Goal: Transaction & Acquisition: Purchase product/service

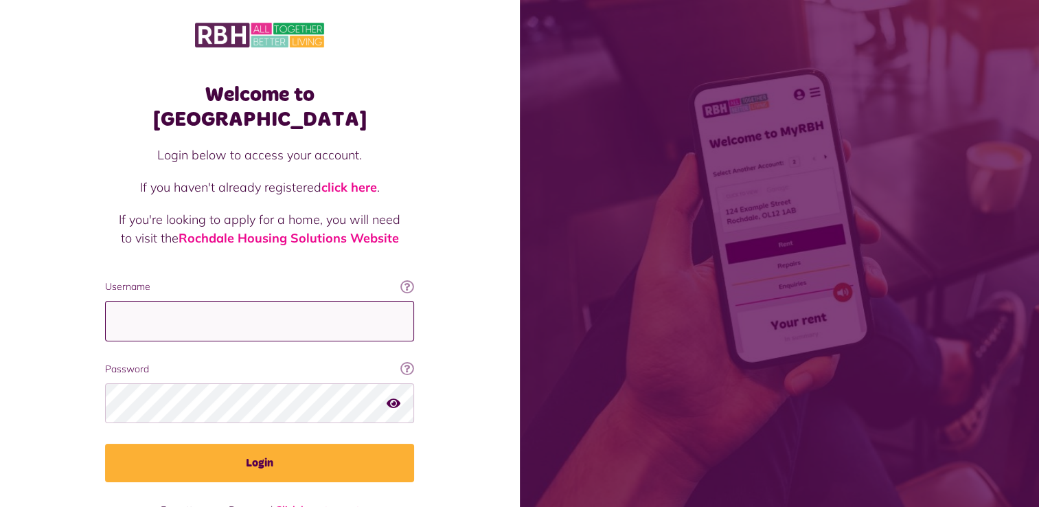
type input "**********"
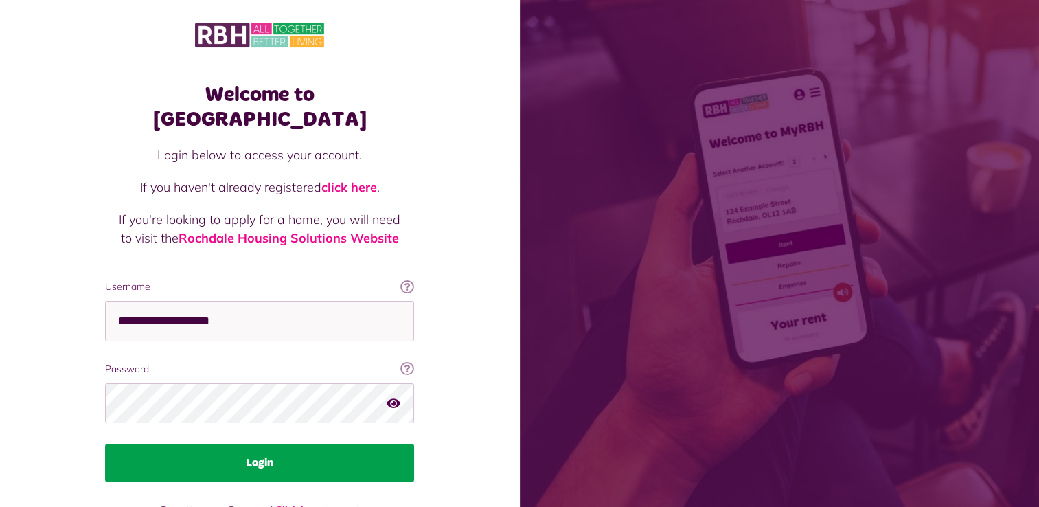
drag, startPoint x: 0, startPoint y: 0, endPoint x: 258, endPoint y: 433, distance: 503.4
click at [258, 444] on button "Login" at bounding box center [259, 463] width 309 height 38
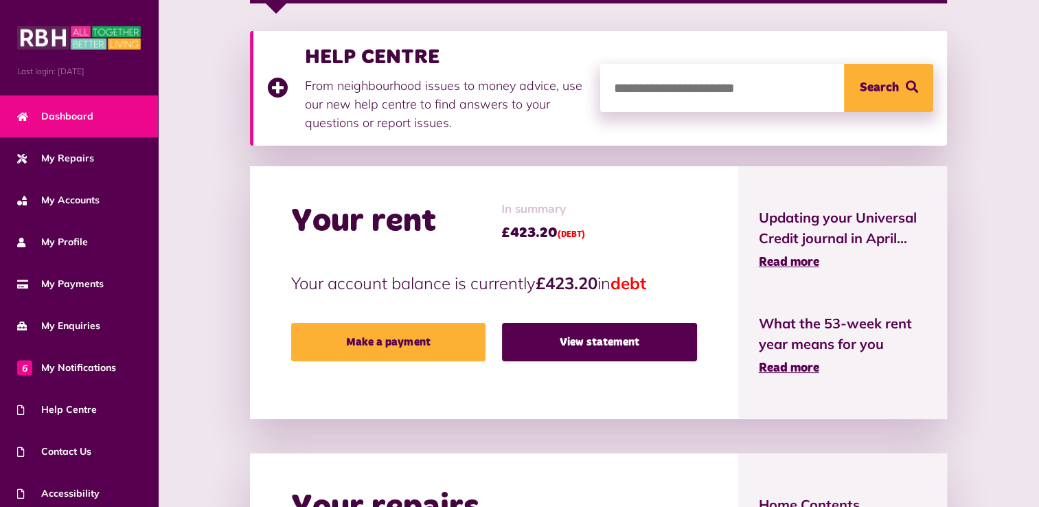
scroll to position [275, 0]
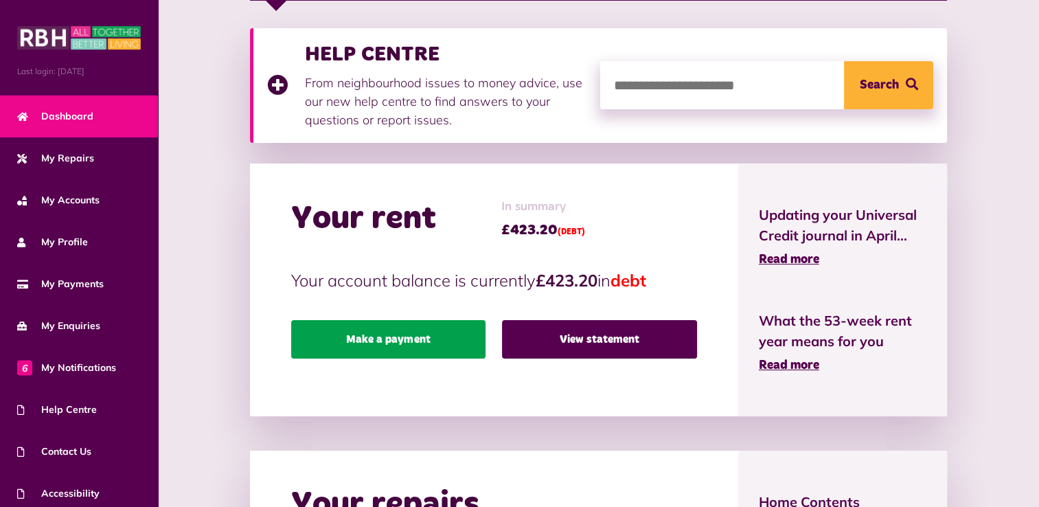
click at [417, 342] on link "Make a payment" at bounding box center [388, 339] width 195 height 38
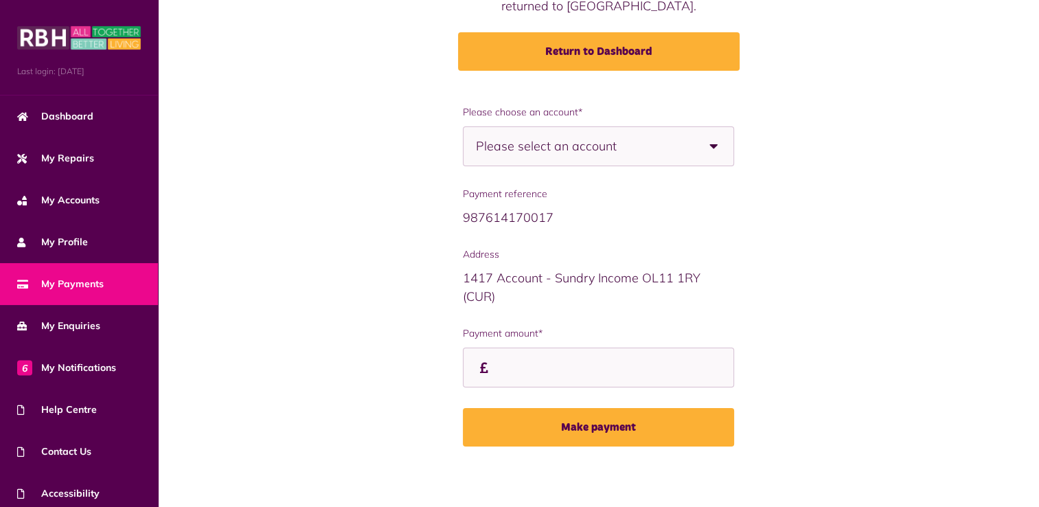
scroll to position [158, 0]
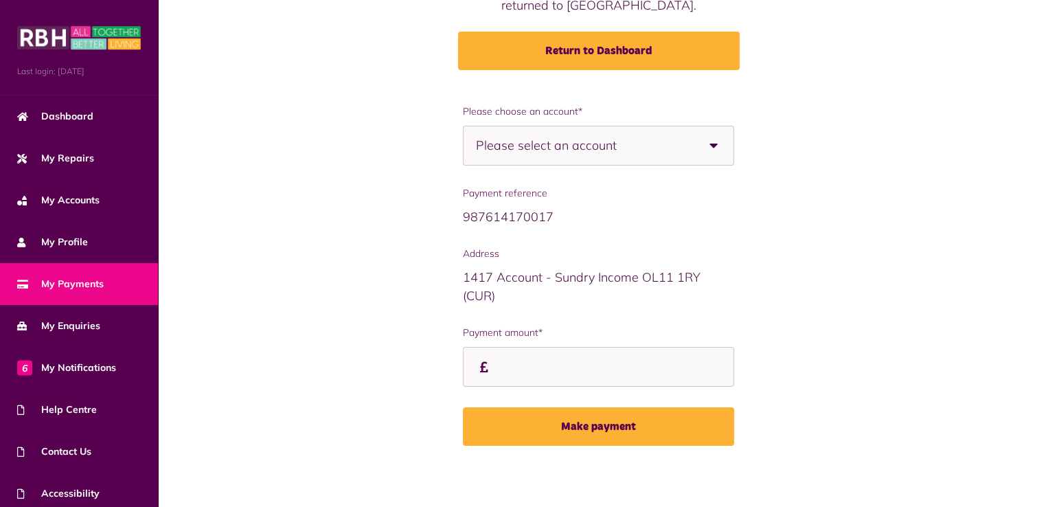
click at [717, 144] on b at bounding box center [714, 145] width 38 height 38
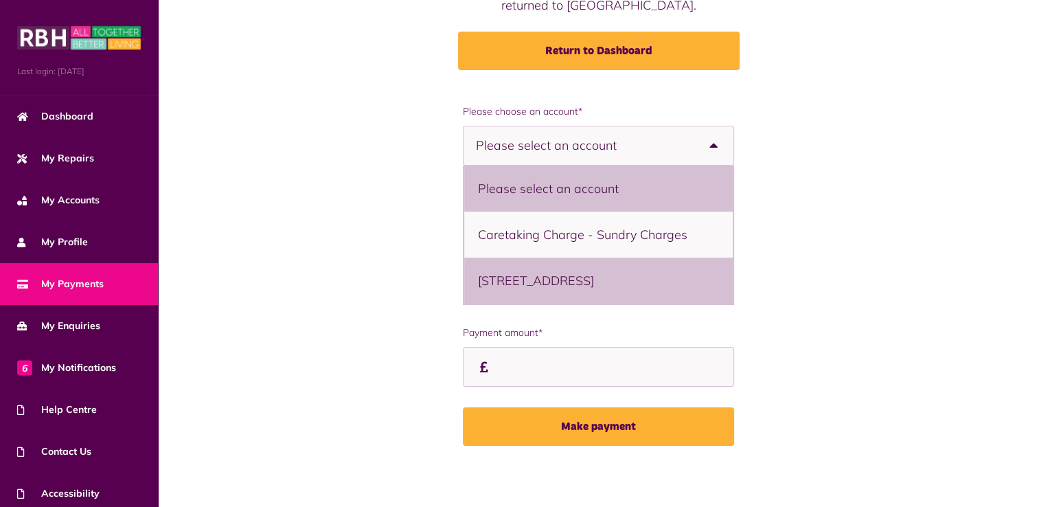
click at [646, 282] on li "161 Hartlebury, Freehold, Rochdale, OL11 4JX - Flat" at bounding box center [598, 281] width 268 height 46
select select "**********"
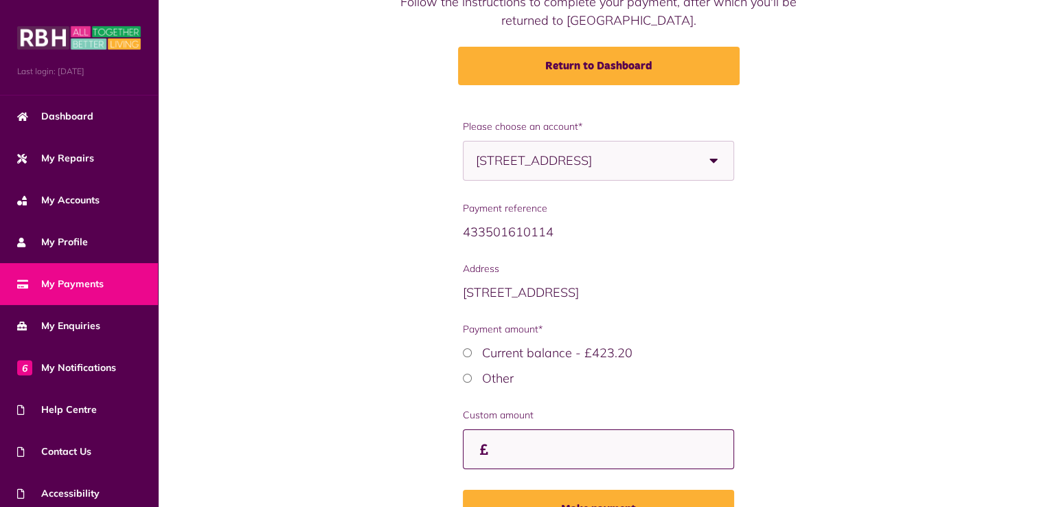
click at [0, 0] on input "Payment amount*" at bounding box center [0, 0] width 0 height 0
type input "*****"
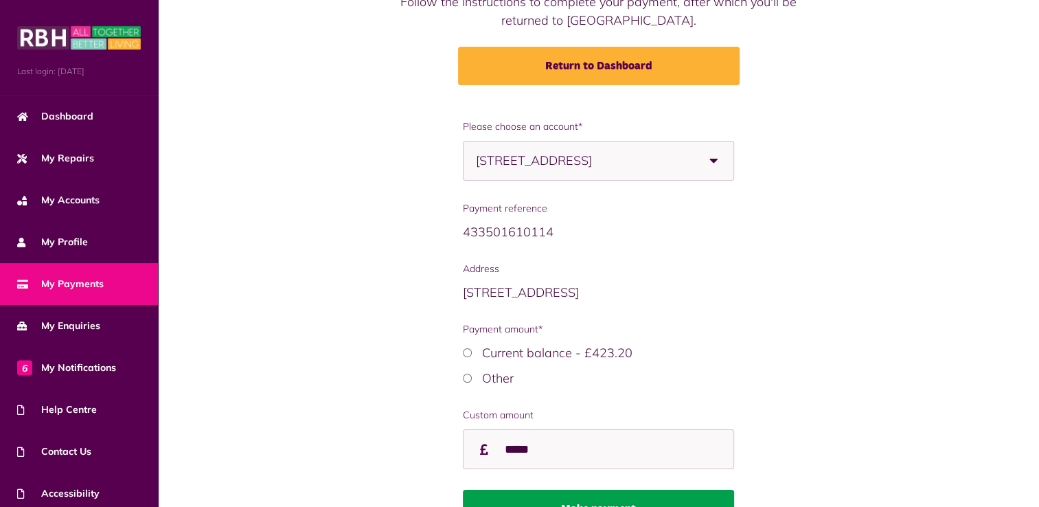
click at [561, 493] on button "Make payment" at bounding box center [598, 509] width 271 height 38
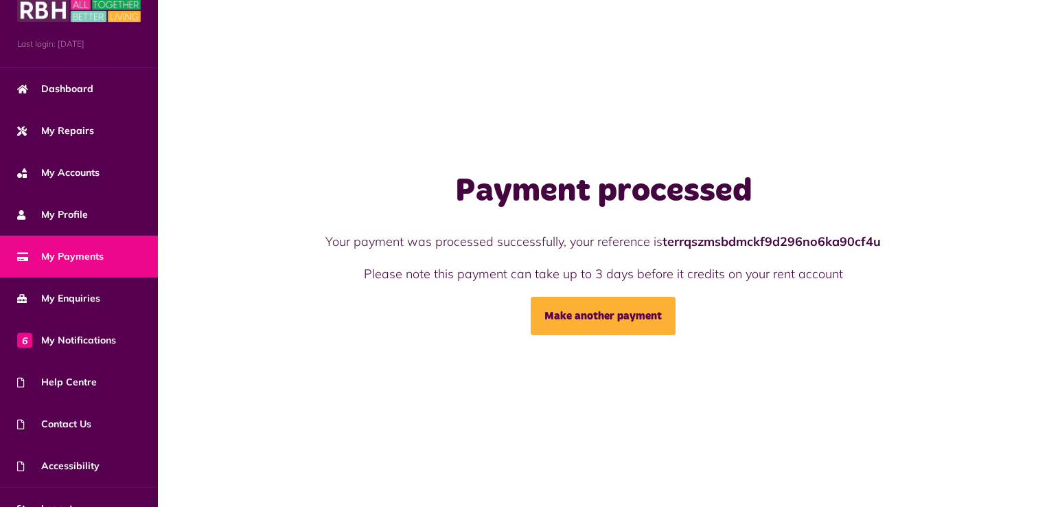
scroll to position [48, 0]
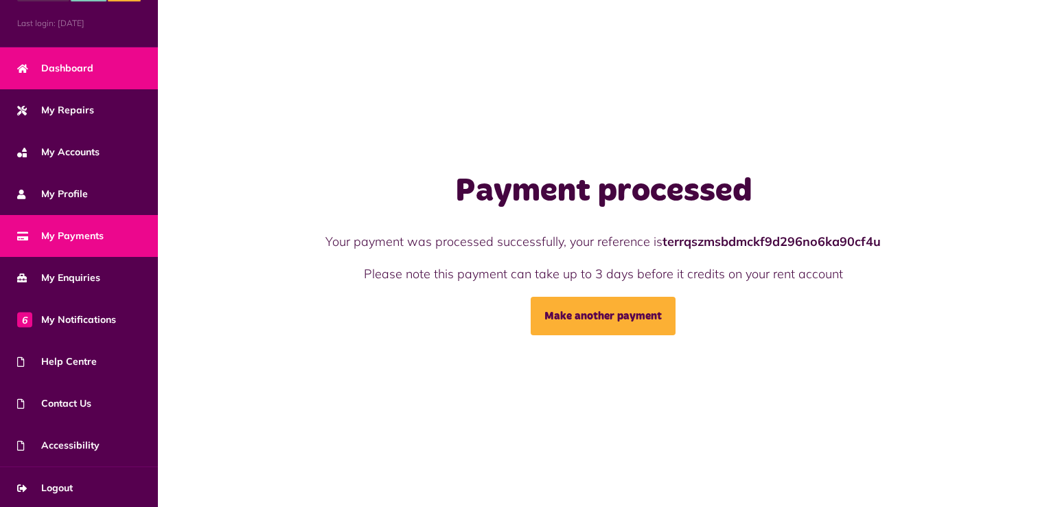
click at [64, 66] on span "Dashboard" at bounding box center [55, 68] width 76 height 14
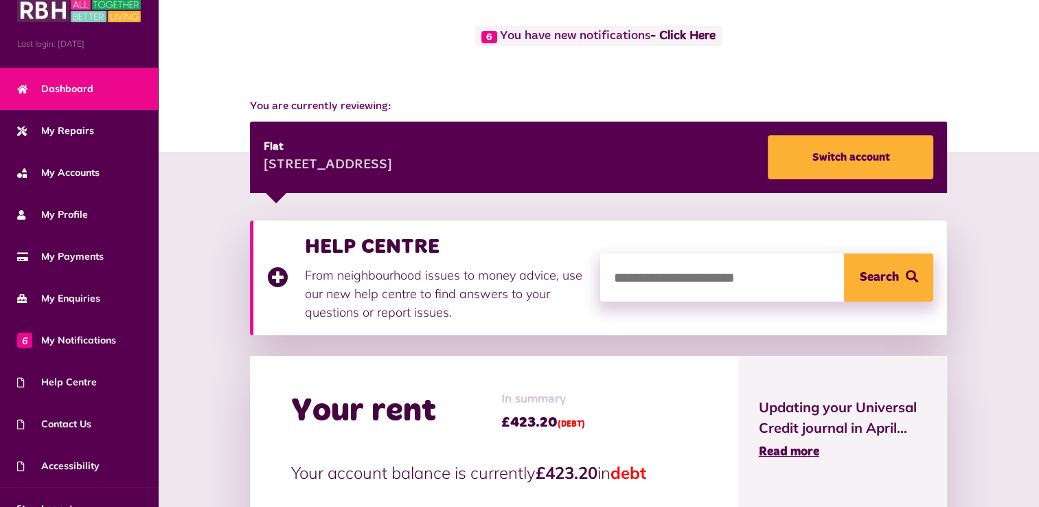
scroll to position [48, 0]
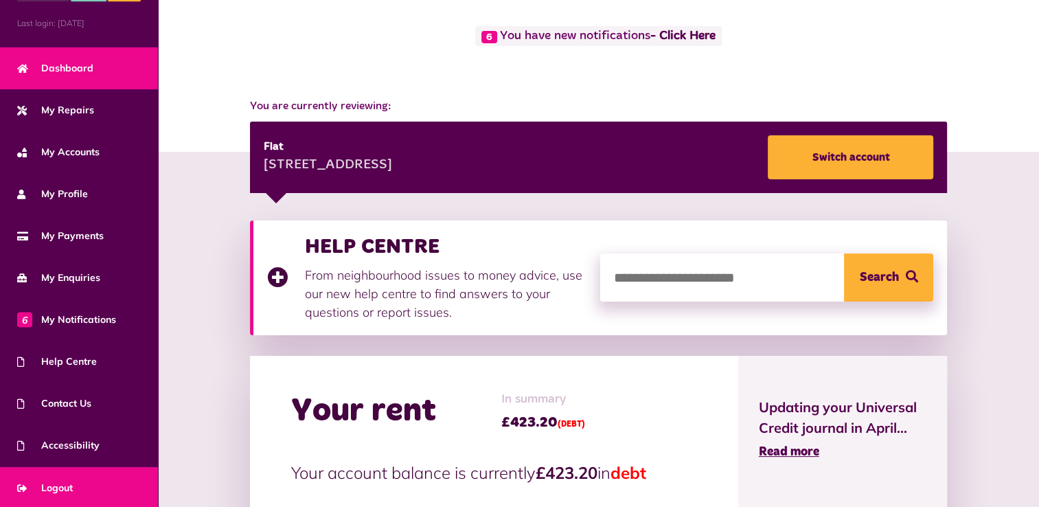
click at [69, 485] on span "Logout" at bounding box center [45, 488] width 56 height 14
